Goal: Task Accomplishment & Management: Manage account settings

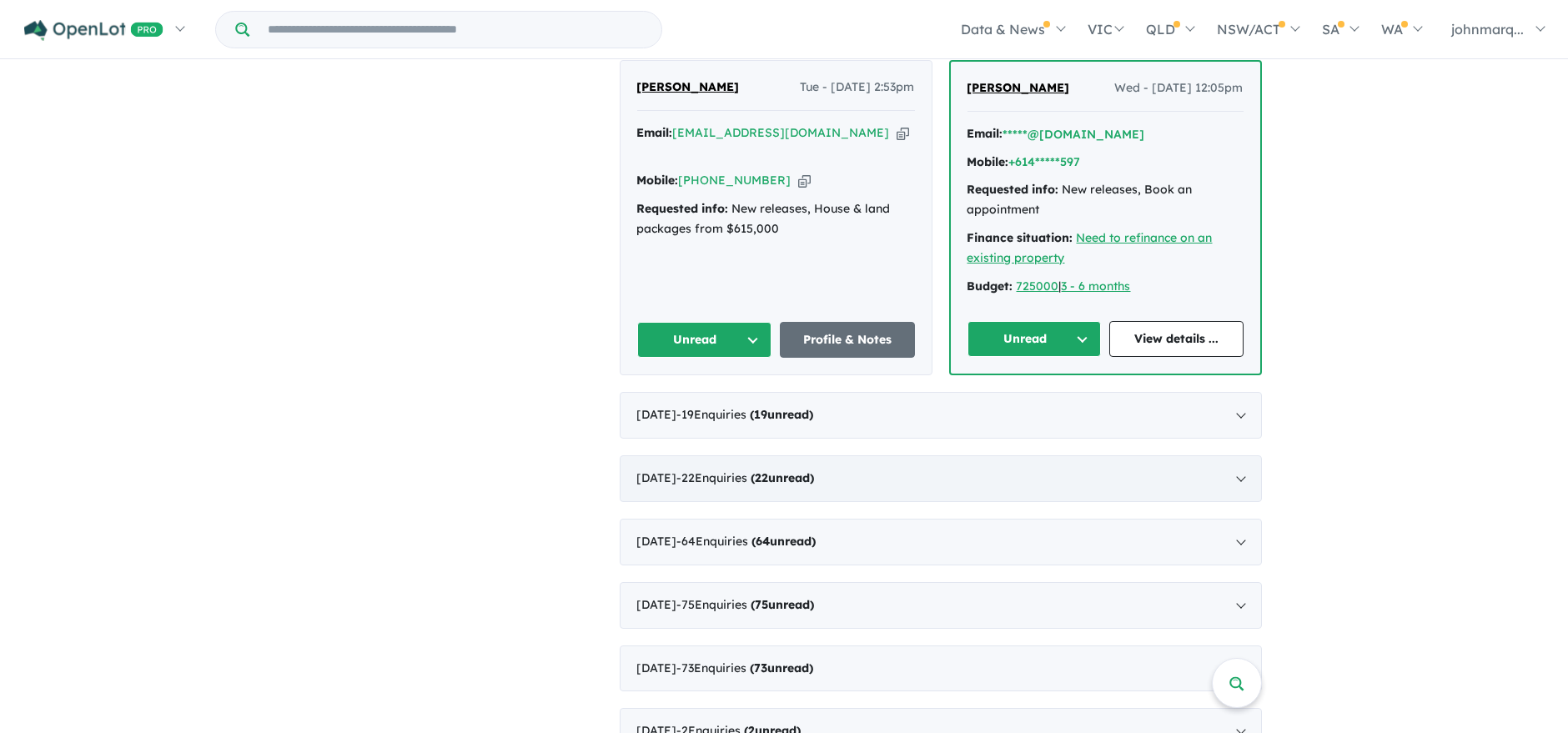
scroll to position [556, 0]
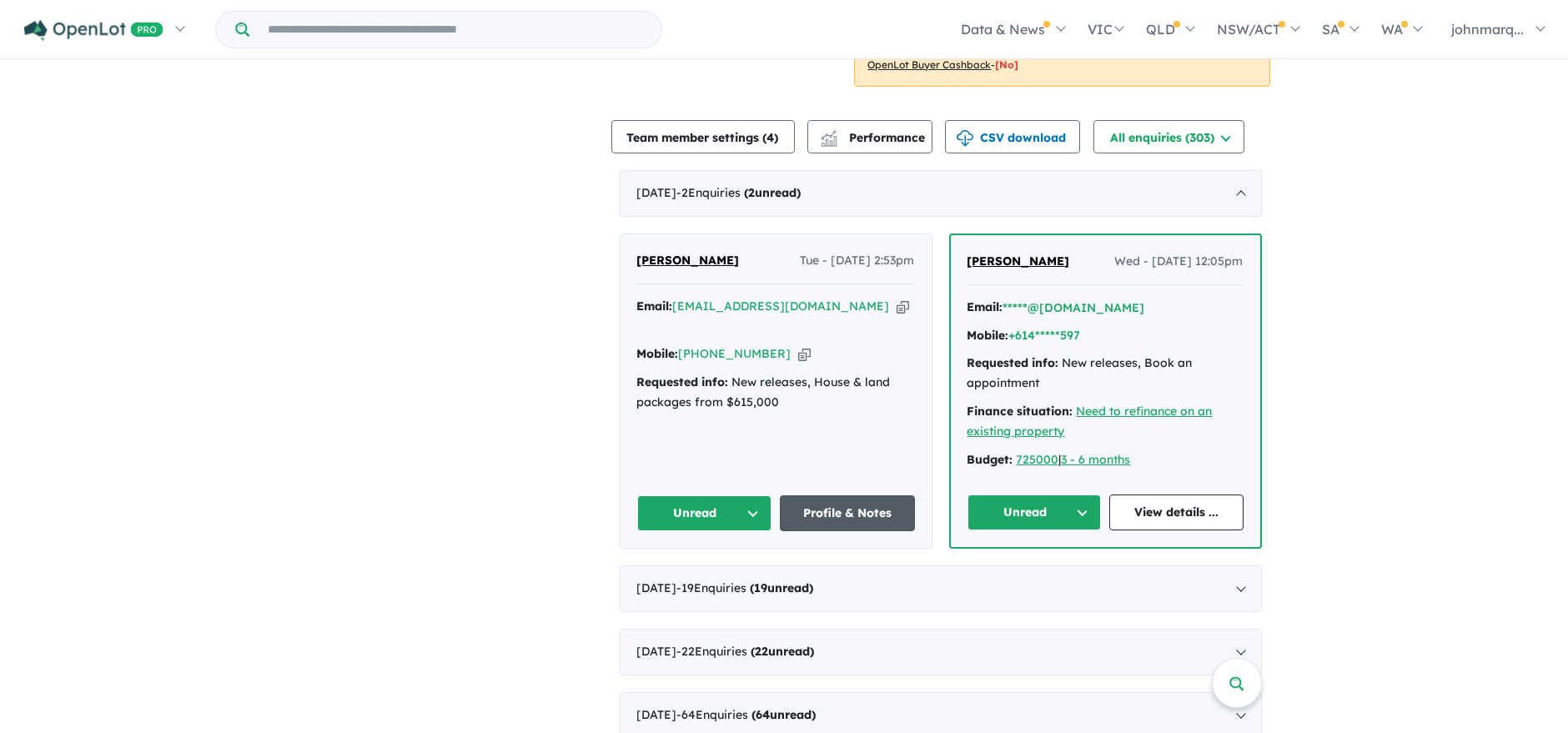
click at [834, 495] on link "Profile & Notes" at bounding box center [847, 513] width 135 height 35
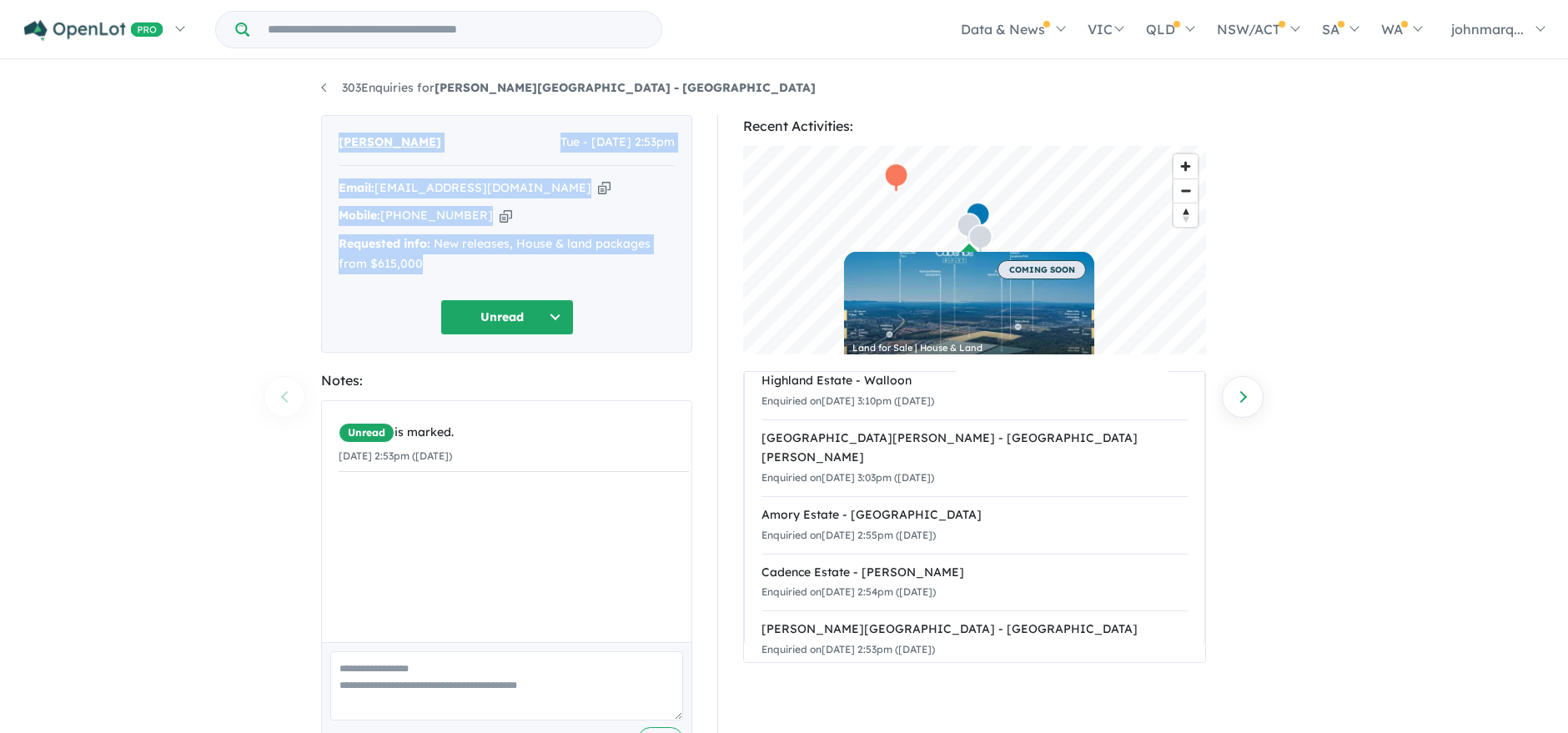
drag, startPoint x: 335, startPoint y: 142, endPoint x: 496, endPoint y: 260, distance: 199.6
click at [496, 260] on div "[PERSON_NAME] Tue - [DATE] 2:53pm Email: [EMAIL_ADDRESS][DOMAIN_NAME] Copied! M…" at bounding box center [507, 234] width 371 height 238
copy div "[PERSON_NAME] Tue - [DATE] 2:53pm Email: [EMAIL_ADDRESS][DOMAIN_NAME] Copied! M…"
